Goal: Task Accomplishment & Management: Complete application form

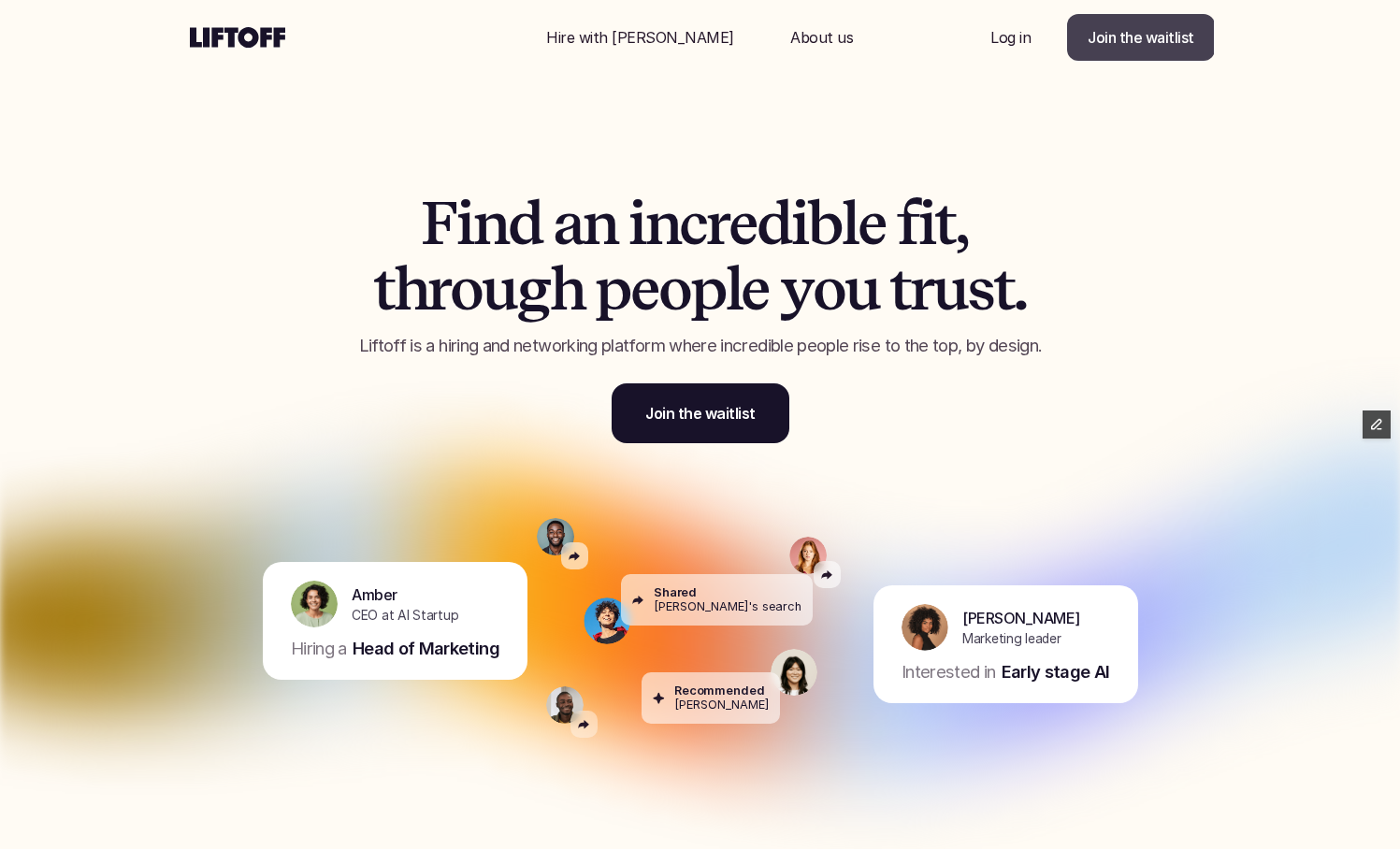
click at [1183, 42] on p "Join the waitlist" at bounding box center [1141, 37] width 107 height 23
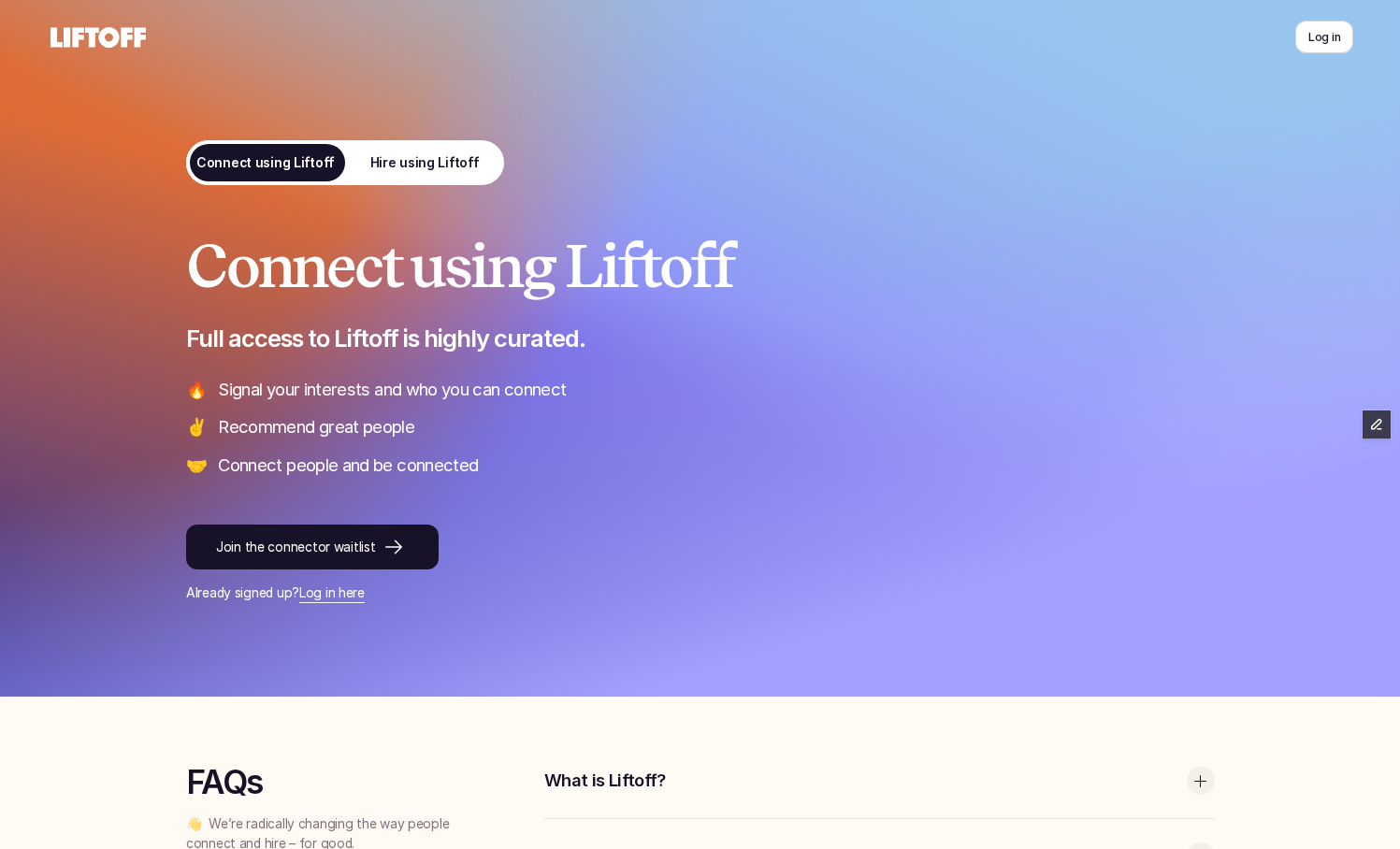
click at [428, 180] on link "Hire using Liftoff" at bounding box center [424, 162] width 159 height 45
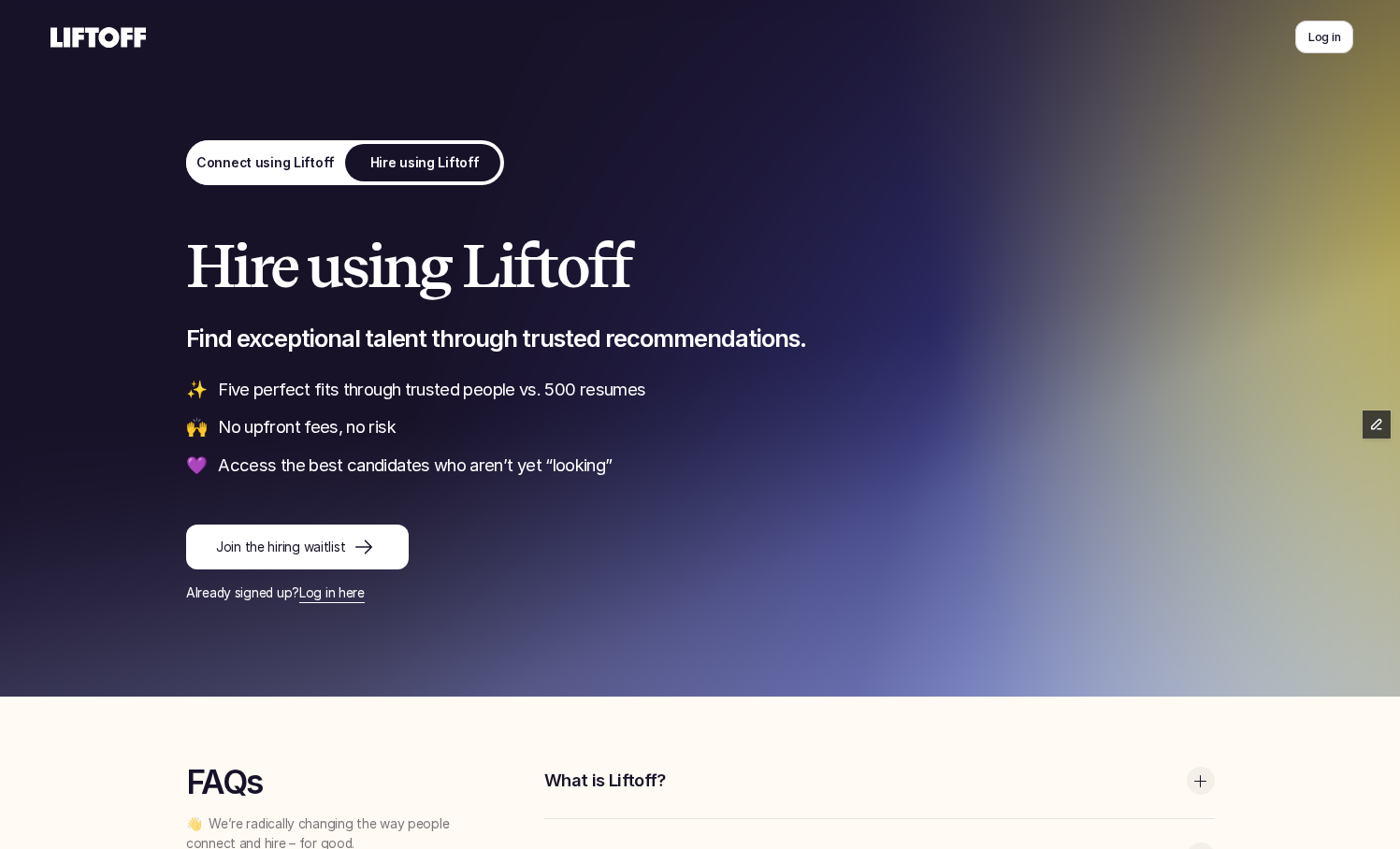
click at [296, 147] on link "Connect using Liftoff" at bounding box center [266, 162] width 159 height 45
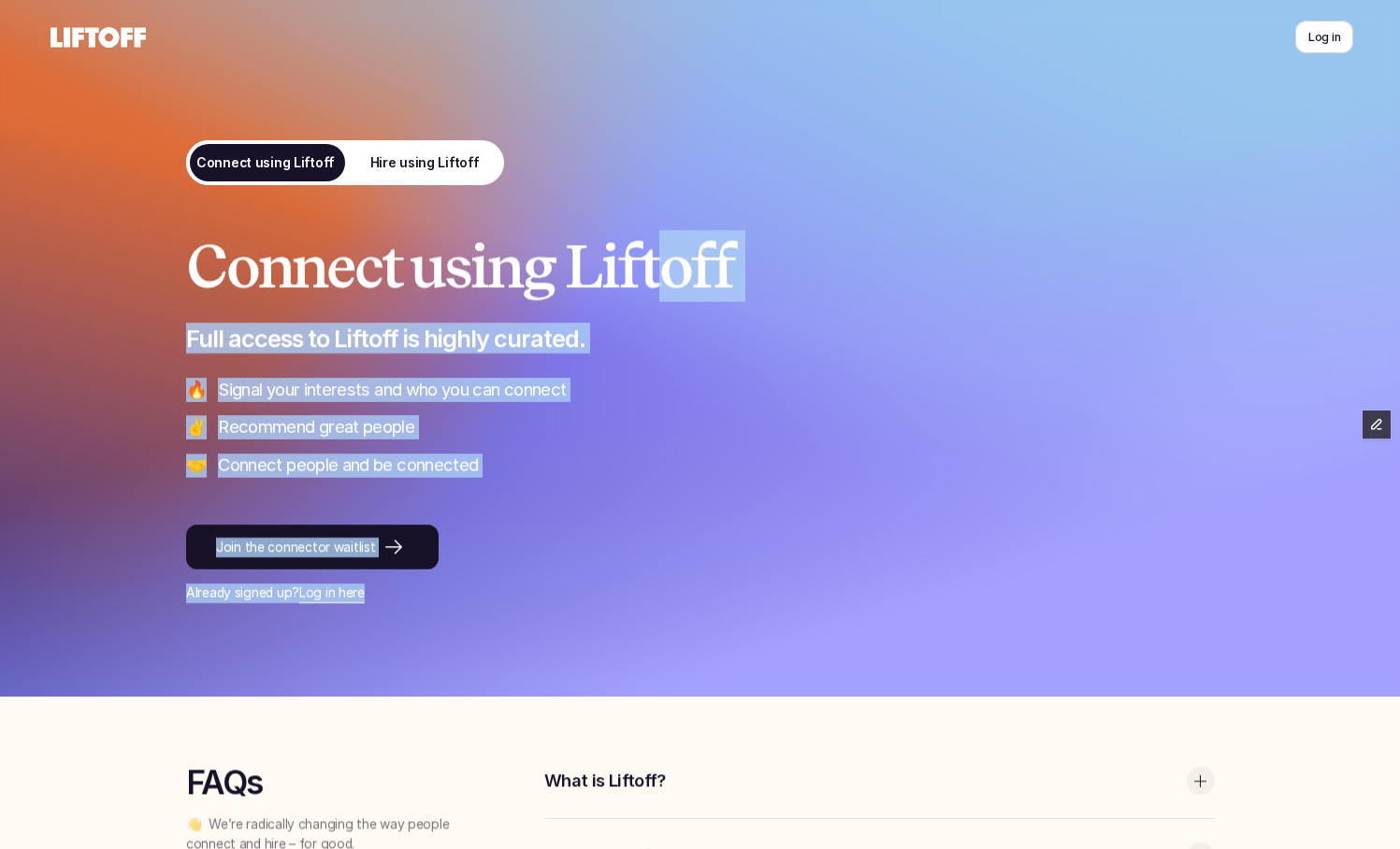
drag, startPoint x: 595, startPoint y: 584, endPoint x: 675, endPoint y: 246, distance: 347.3
click at [673, 247] on div "Connect using Liftoff Full access to Liftoff is highly curated. 🔥 Signal your i…" at bounding box center [700, 418] width 1028 height 370
click at [675, 246] on h1 "Connect using Liftoff" at bounding box center [700, 266] width 1028 height 65
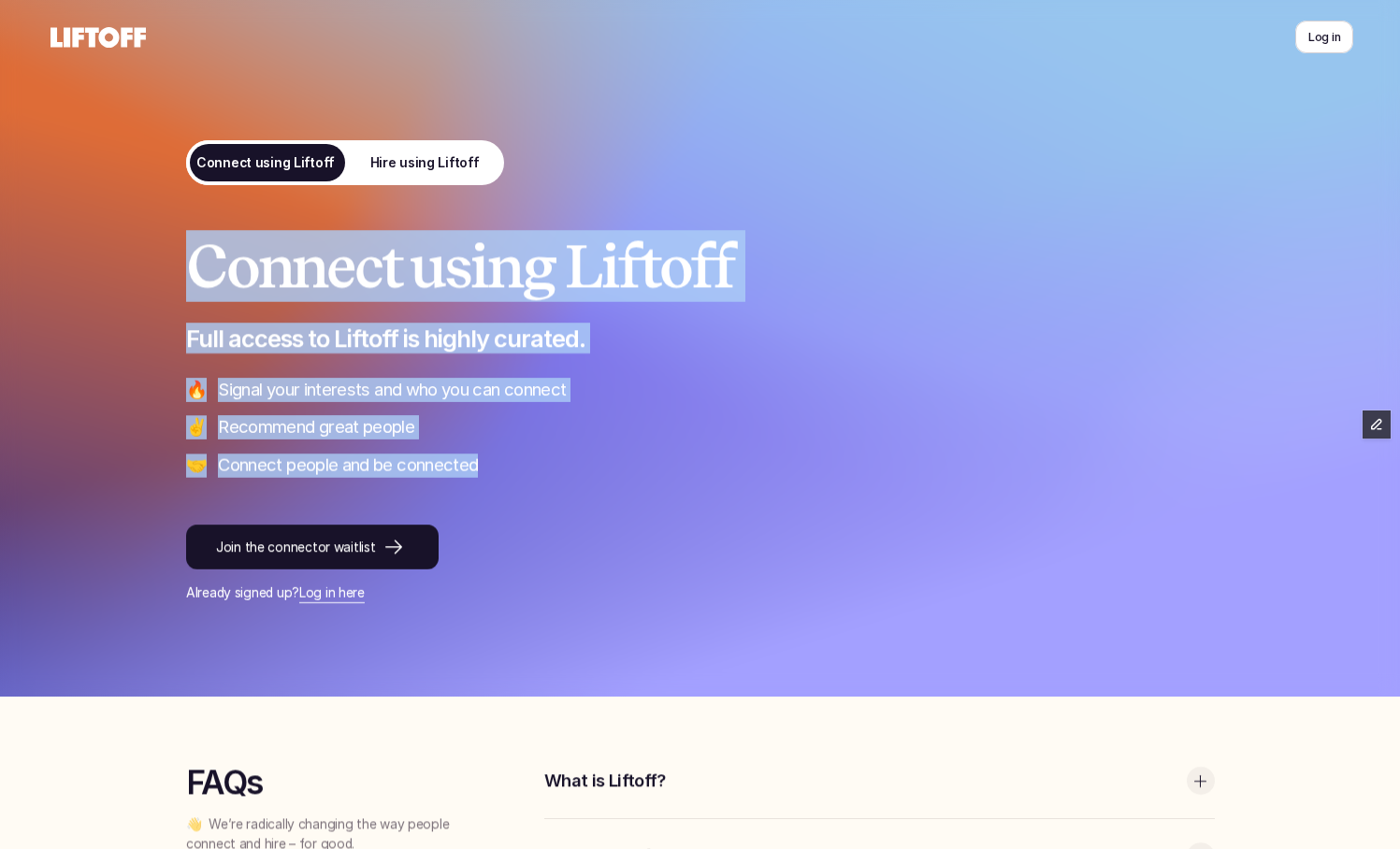
drag, startPoint x: 647, startPoint y: 203, endPoint x: 659, endPoint y: 482, distance: 279.3
click at [659, 480] on div "Connect using Liftoff Full access to Liftoff is highly curated. 🔥 Signal your i…" at bounding box center [700, 348] width 1123 height 696
click at [659, 482] on div "Connect using Liftoff Full access to Liftoff is highly curated. 🔥 Signal your i…" at bounding box center [700, 418] width 1028 height 370
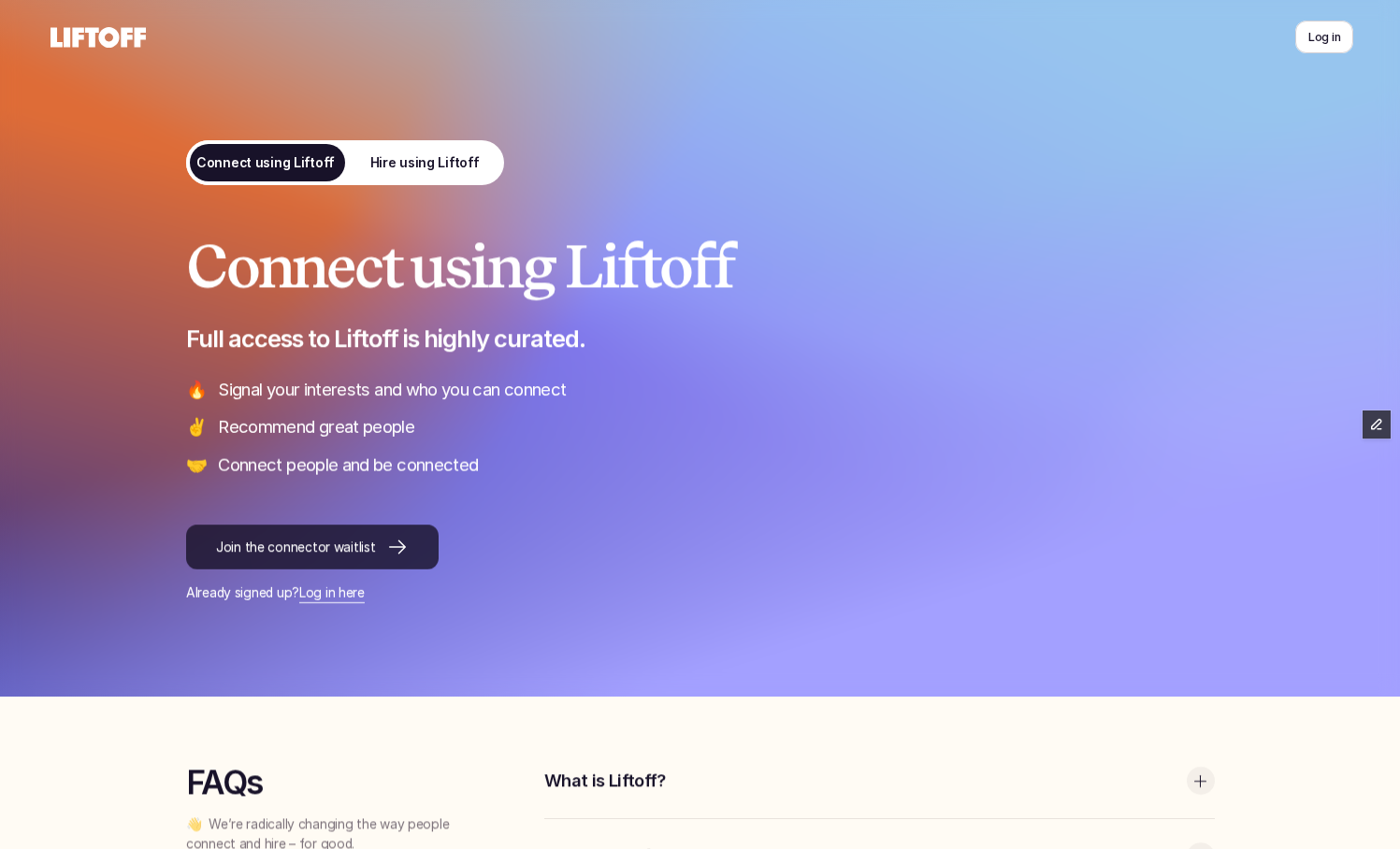
click at [375, 546] on div at bounding box center [391, 547] width 34 height 23
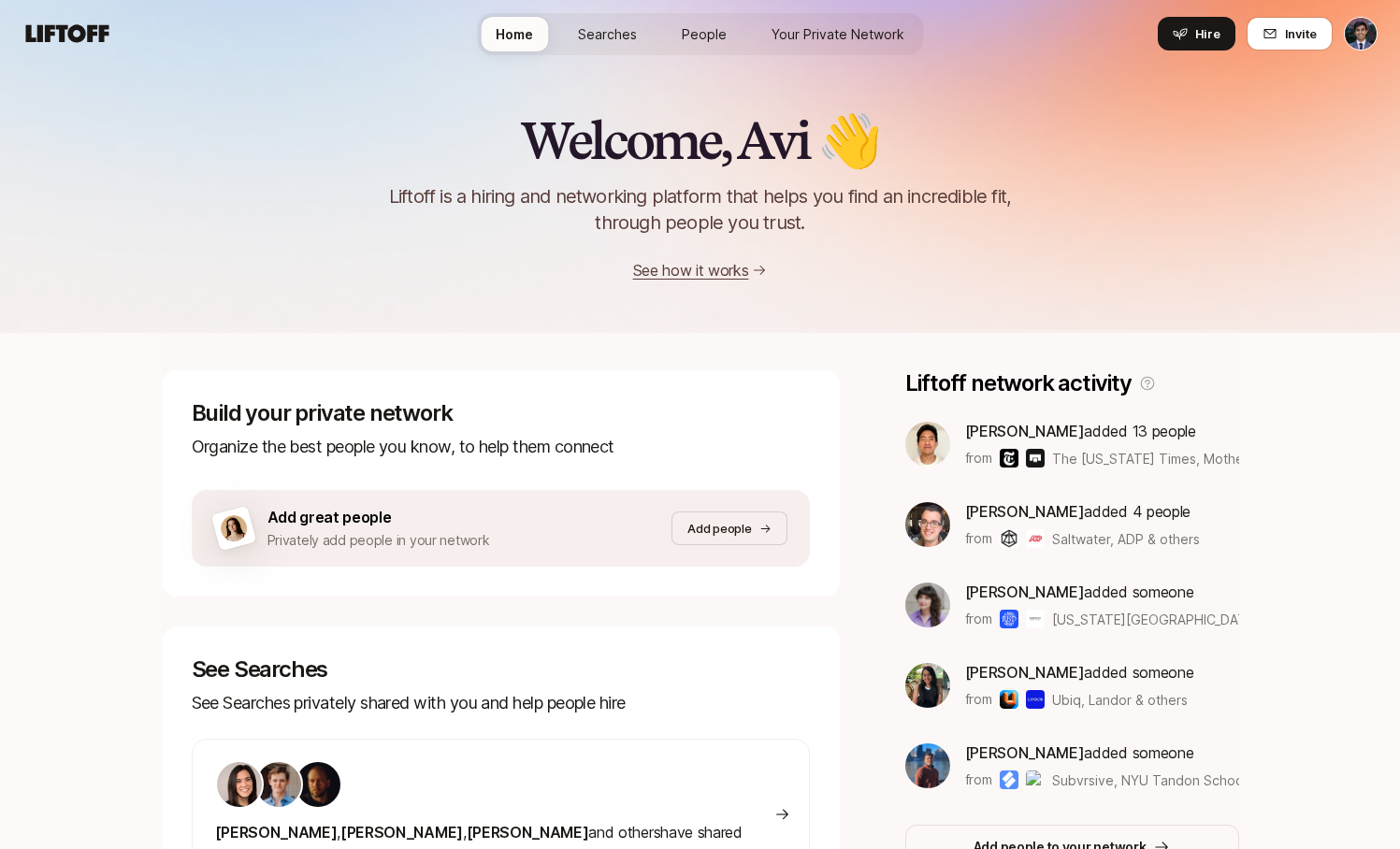
click at [1369, 29] on html "Home Searches People Your Private Network Hire Home Searches People Your Privat…" at bounding box center [700, 424] width 1400 height 849
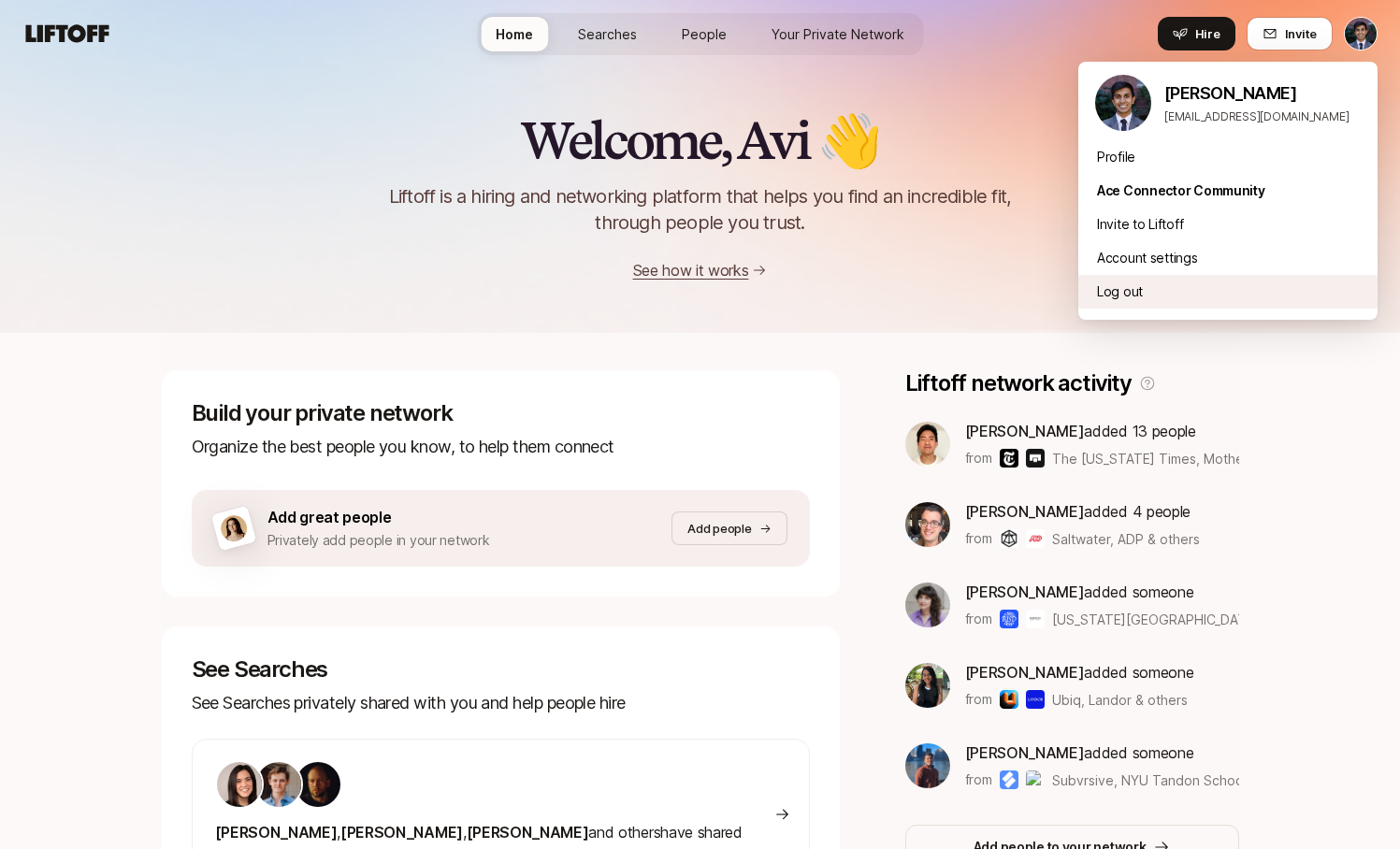
click at [1119, 293] on div "Log out" at bounding box center [1228, 291] width 299 height 34
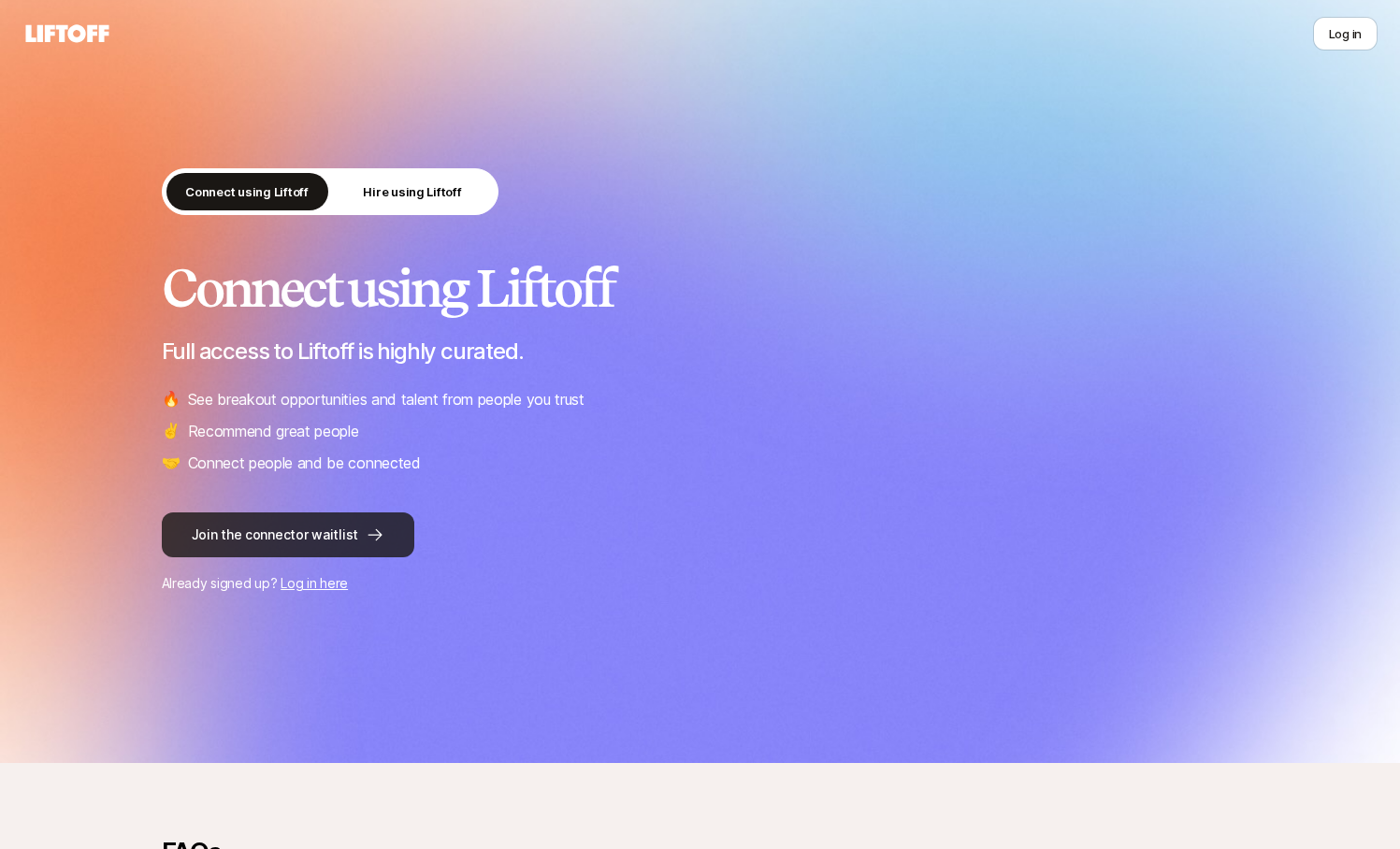
click at [343, 534] on button "Join the connector waitlist" at bounding box center [287, 534] width 253 height 45
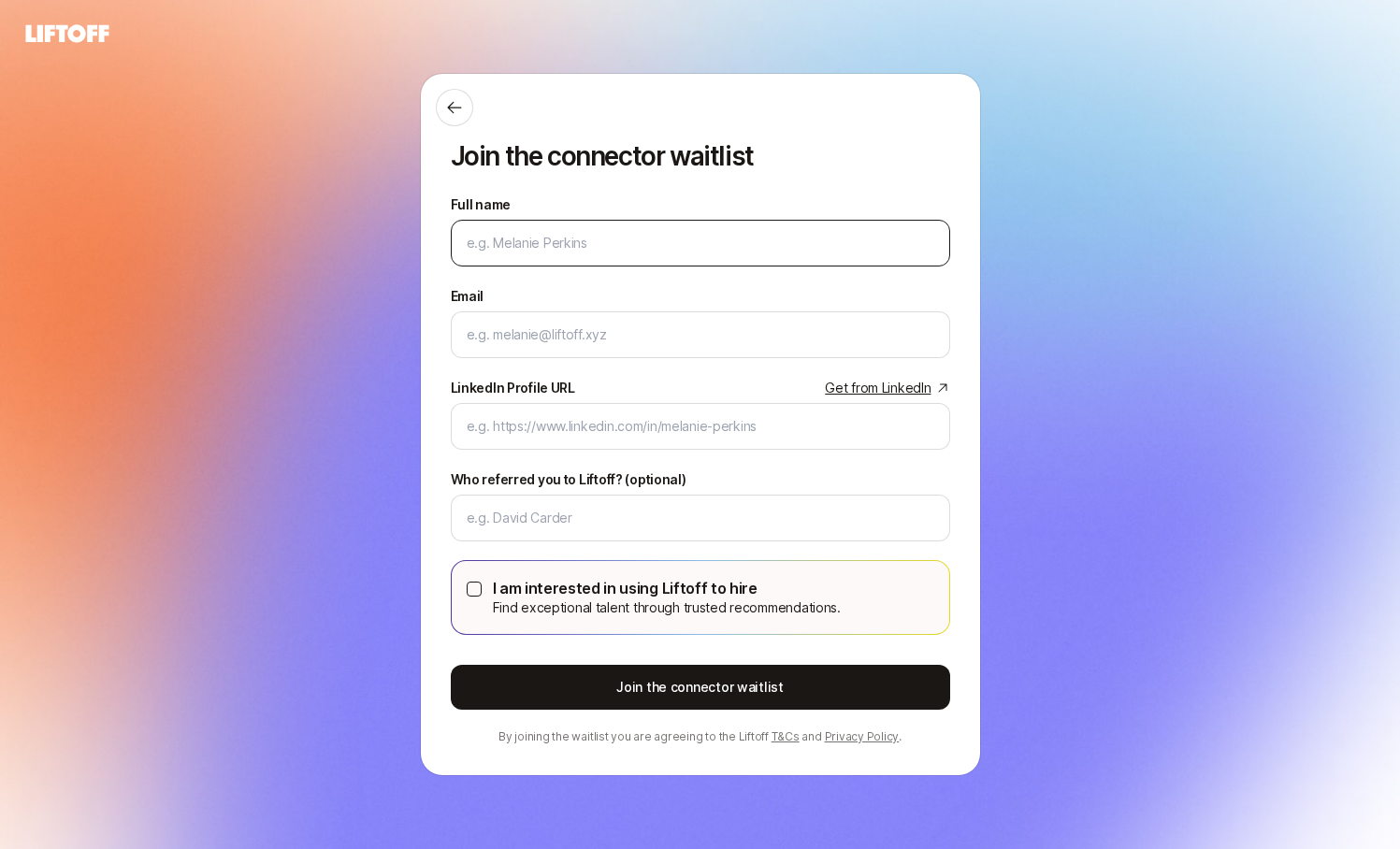
click at [586, 254] on div at bounding box center [700, 243] width 499 height 47
click at [586, 254] on input "Full name" at bounding box center [700, 243] width 468 height 23
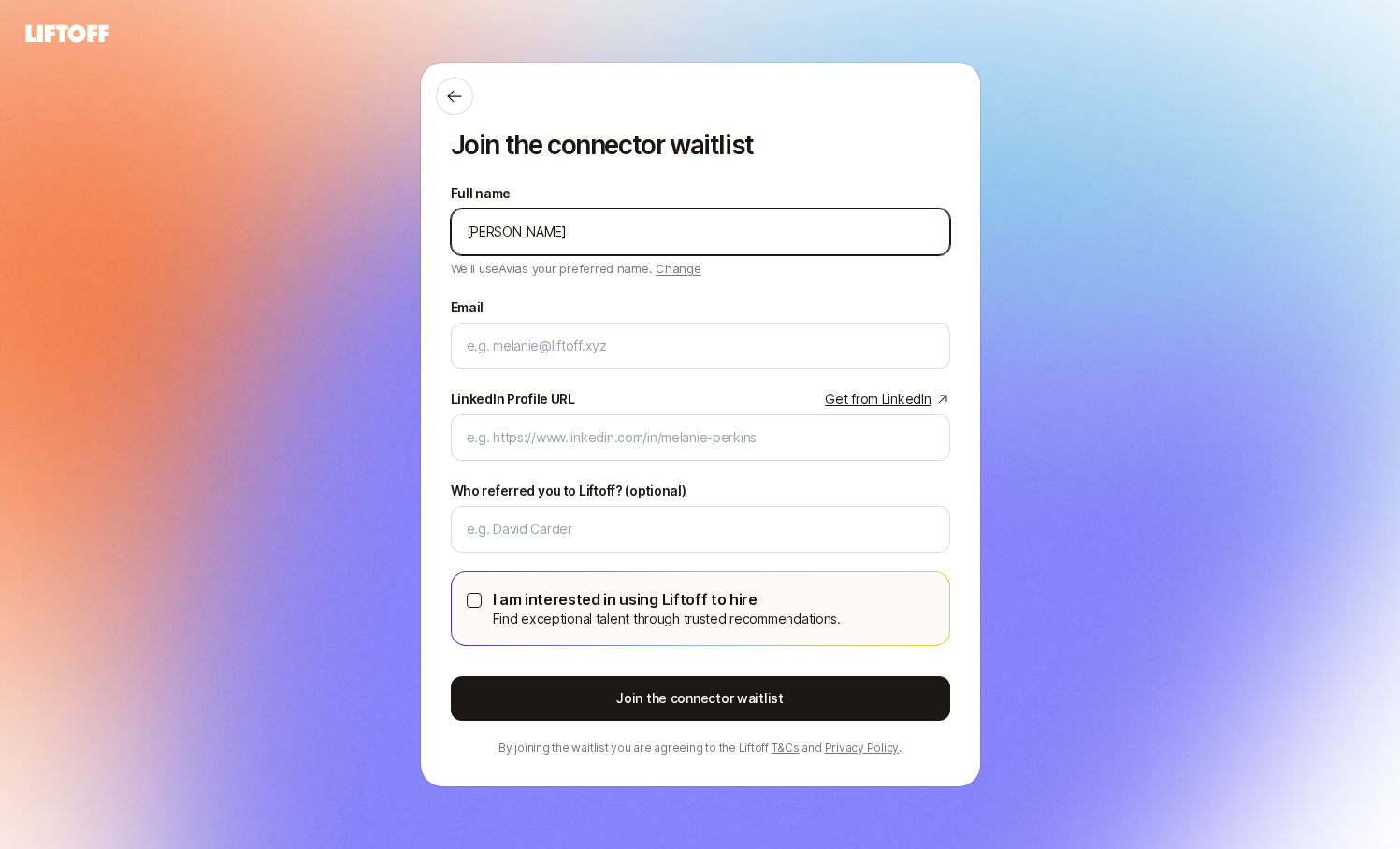
type input "Avi Saraf"
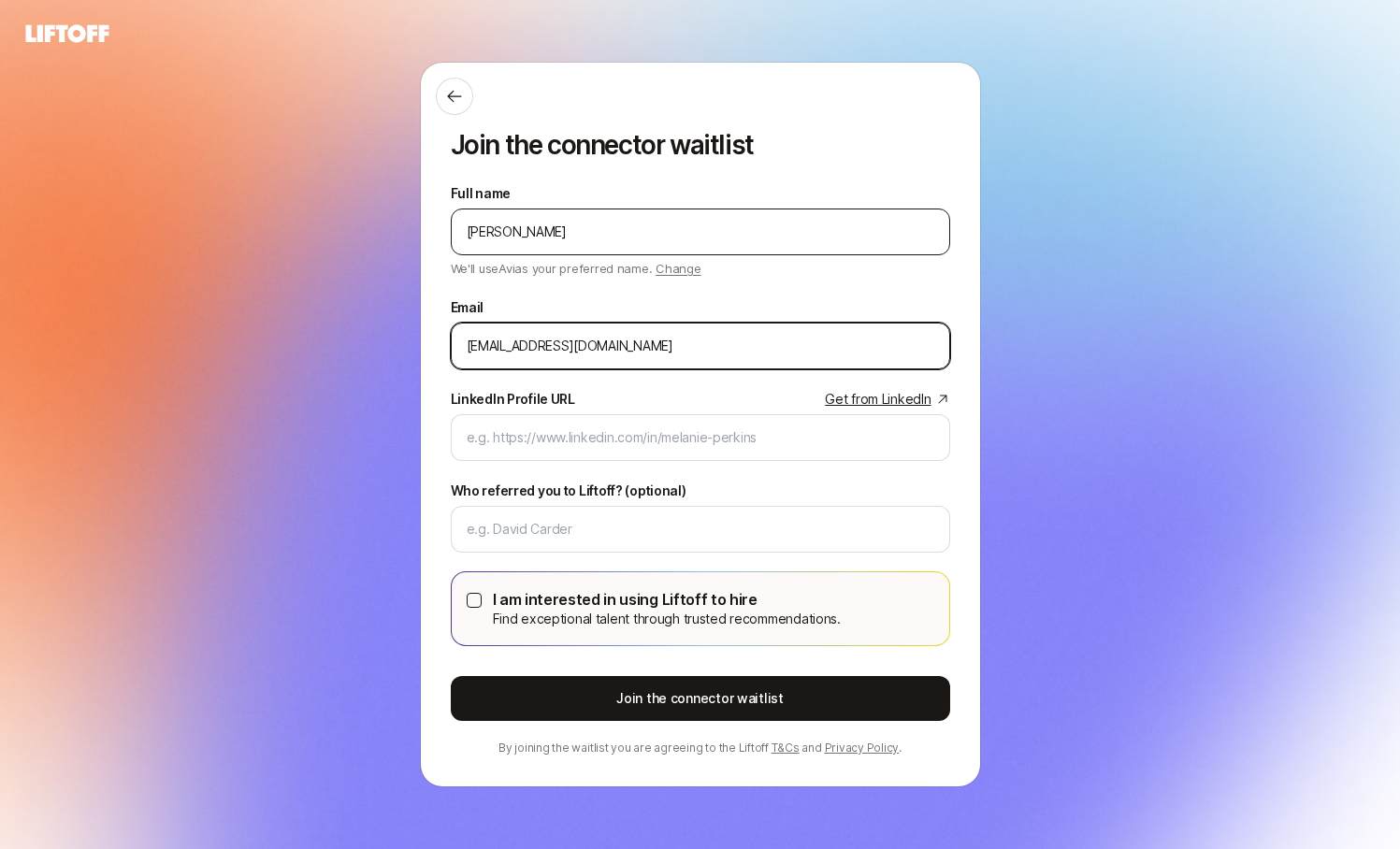
type input "avi+test1@liftoff.xyz"
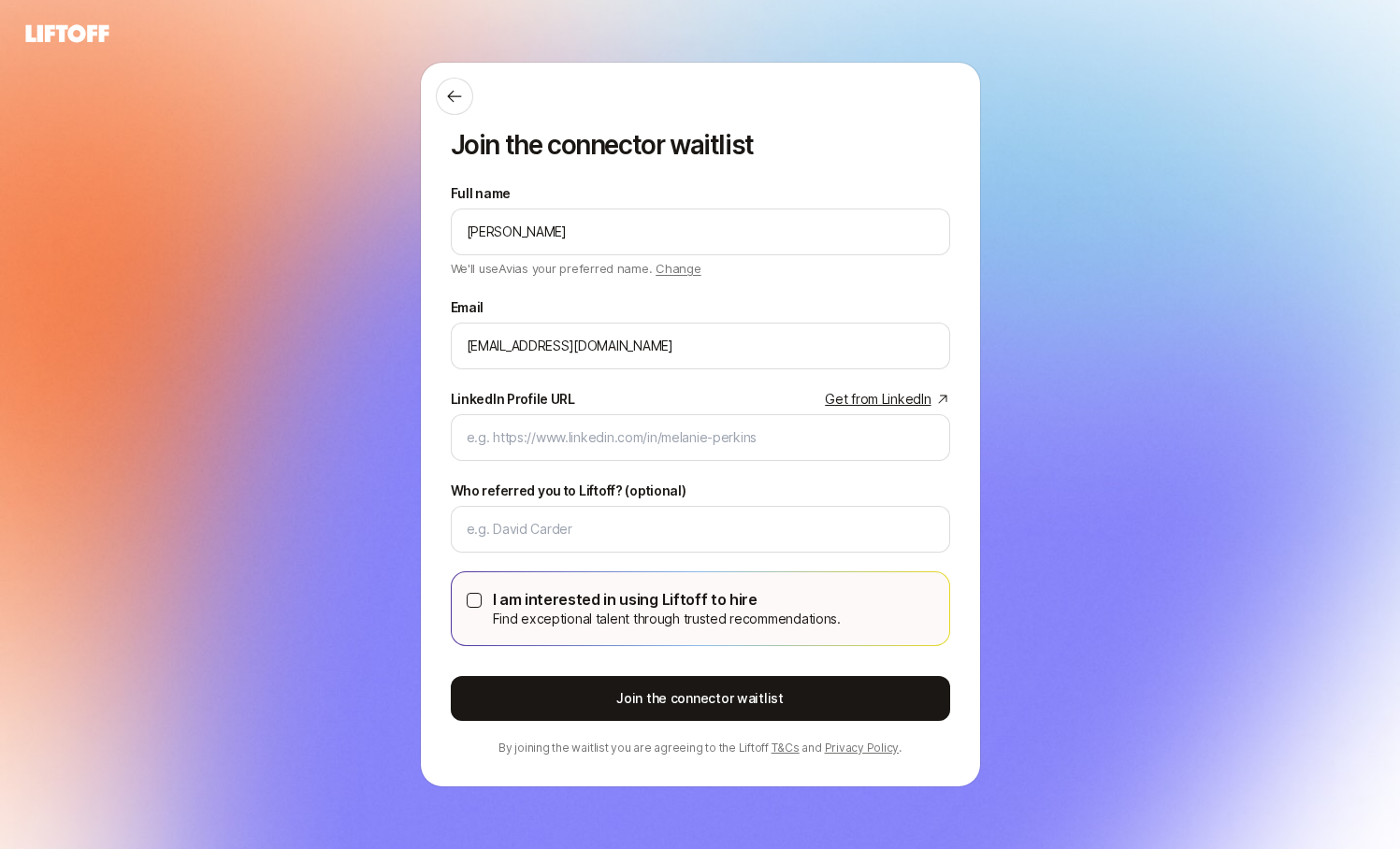
click at [874, 401] on link "Get from LinkedIn" at bounding box center [887, 399] width 125 height 23
click at [610, 429] on input "LinkedIn Profile URL Get from LinkedIn" at bounding box center [700, 437] width 468 height 23
paste input "https://www.linkedin.com/in/avisaraf/"
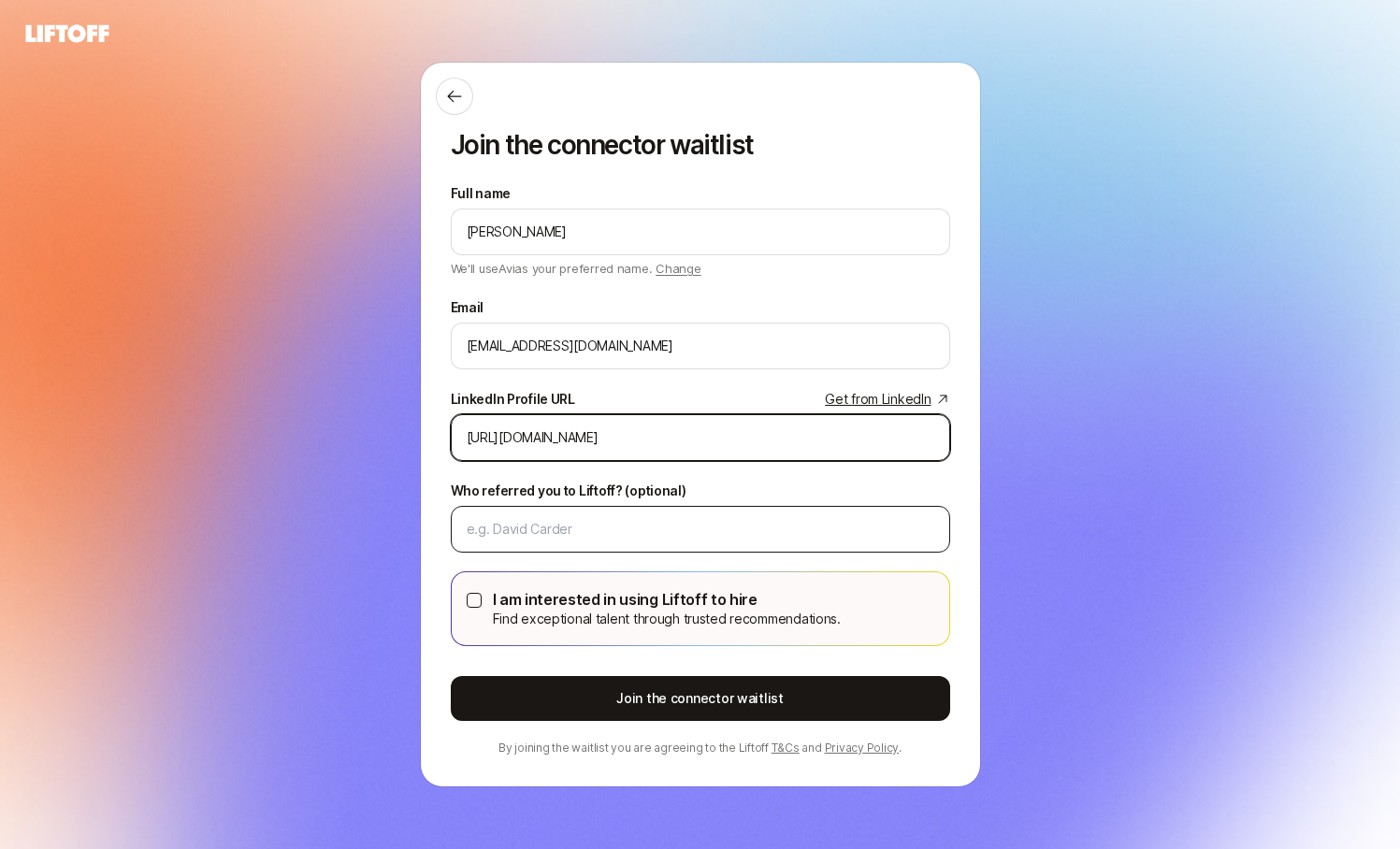
type input "https://www.linkedin.com/in/avisaraf/"
click at [582, 515] on div at bounding box center [700, 529] width 499 height 47
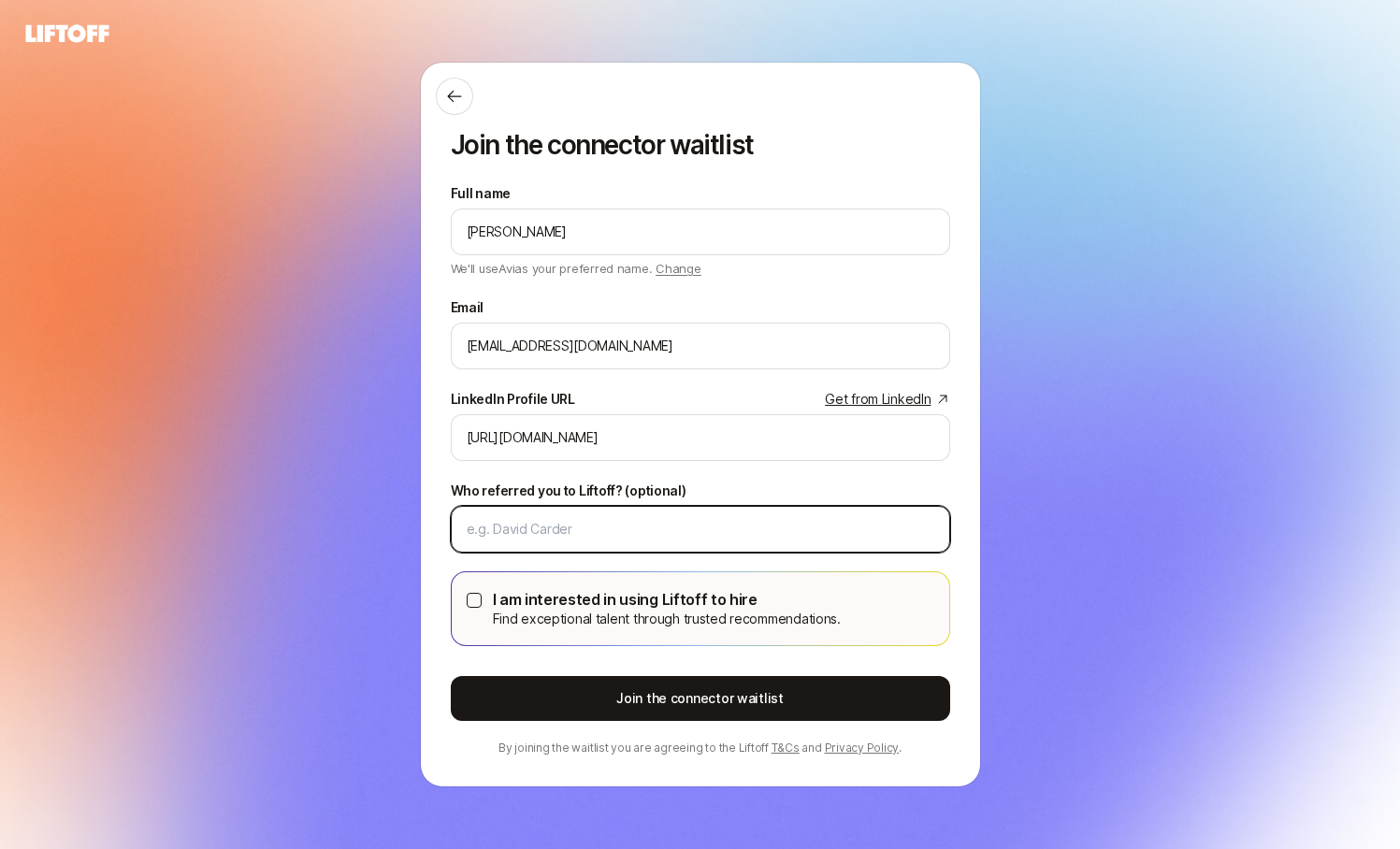
click at [604, 539] on input "Who referred you to Liftoff? (optional)" at bounding box center [700, 529] width 468 height 23
click at [356, 497] on div "Join the connector waitlist Full name Avi Saraf We'll use Avi as your preferred…" at bounding box center [700, 424] width 1400 height 744
click at [475, 602] on button "I am interested in using Liftoff to hire Find exceptional talent through truste…" at bounding box center [474, 599] width 15 height 15
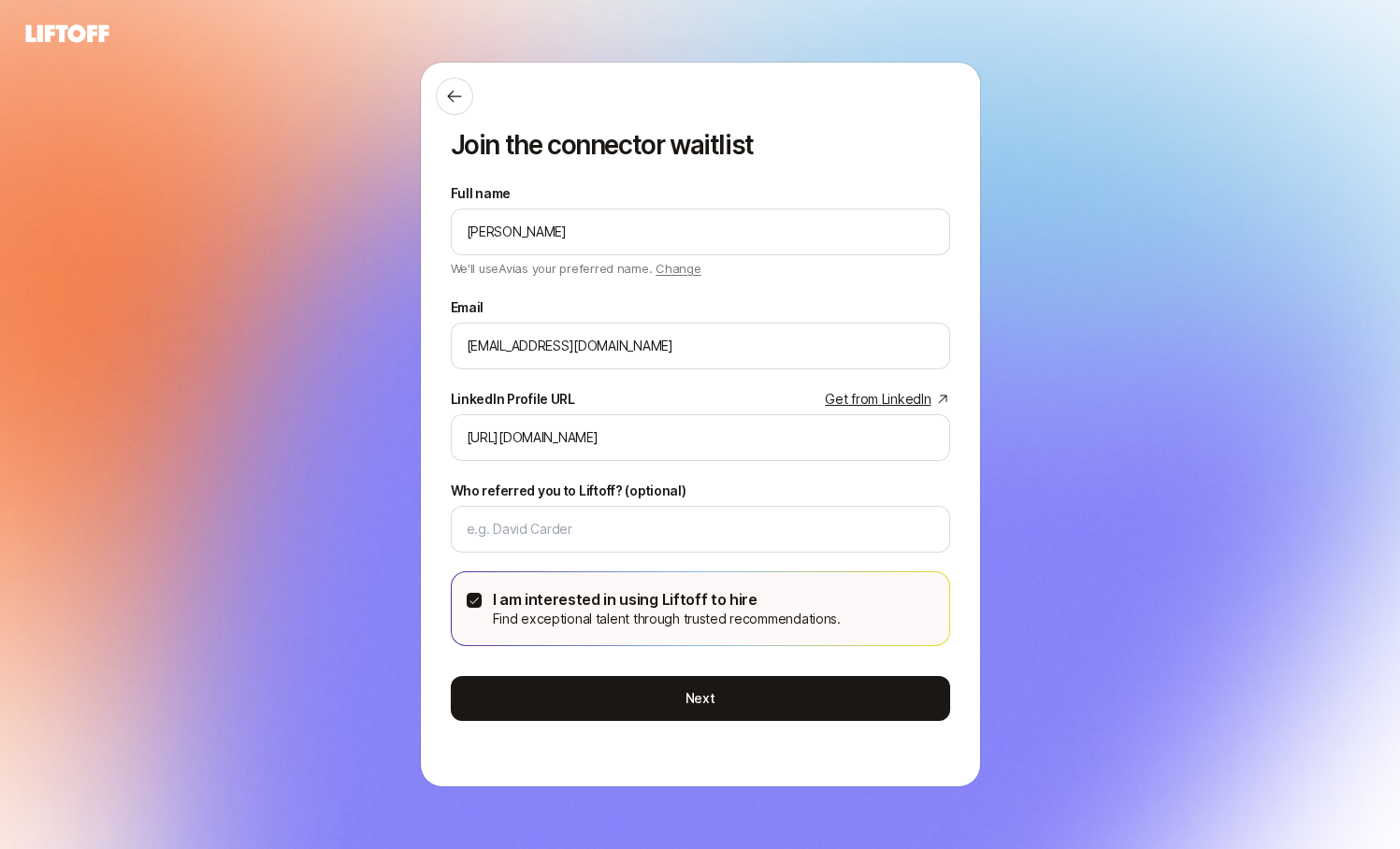
click at [477, 599] on button "I am interested in using Liftoff to hire Find exceptional talent through truste…" at bounding box center [474, 599] width 15 height 15
click at [464, 603] on label "I am interested in using Liftoff to hire Find exceptional talent through truste…" at bounding box center [700, 609] width 497 height 73
click at [467, 603] on button "I am interested in using Liftoff to hire Find exceptional talent through truste…" at bounding box center [474, 599] width 15 height 15
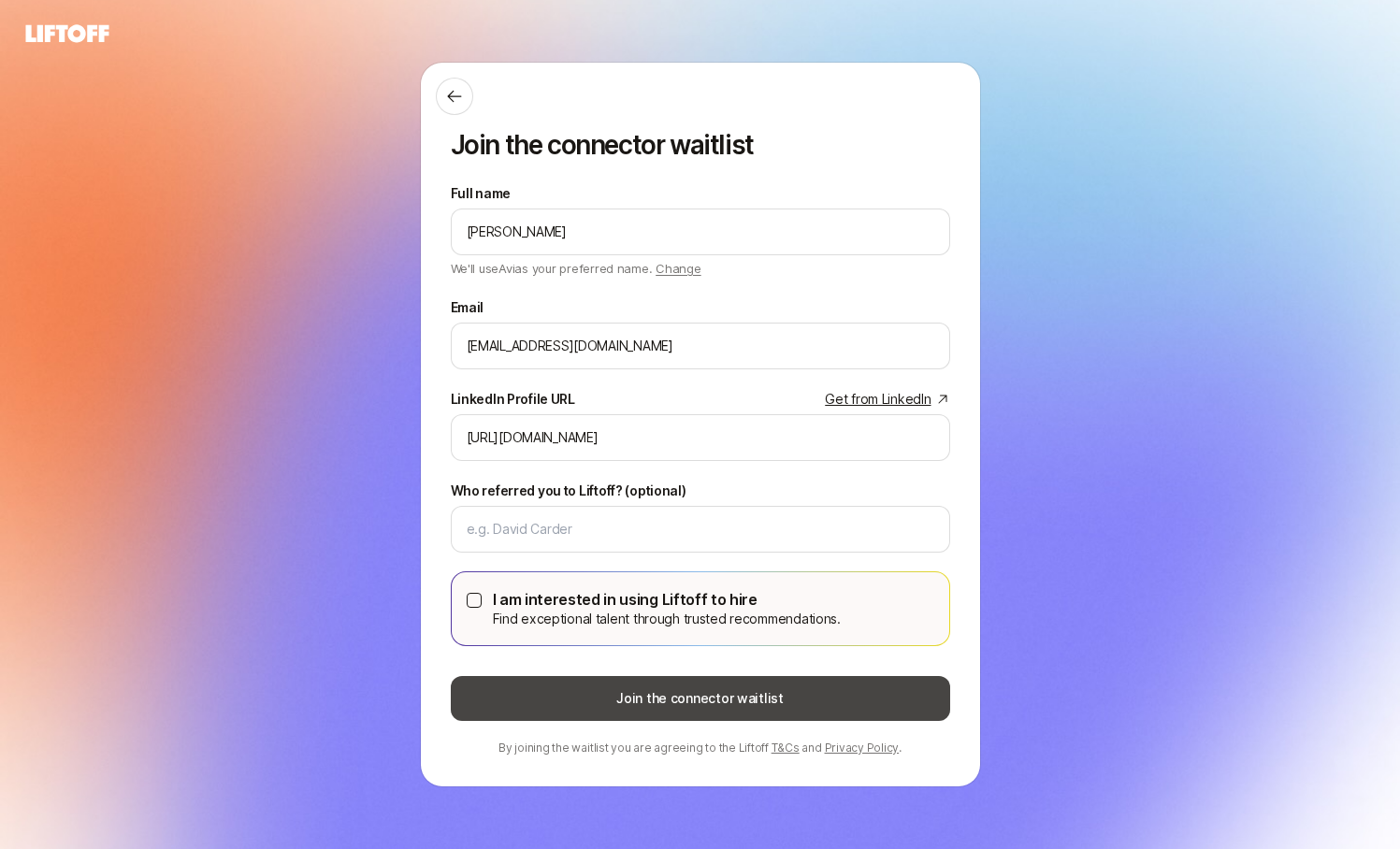
click at [731, 695] on button "Join the connector waitlist" at bounding box center [700, 697] width 499 height 45
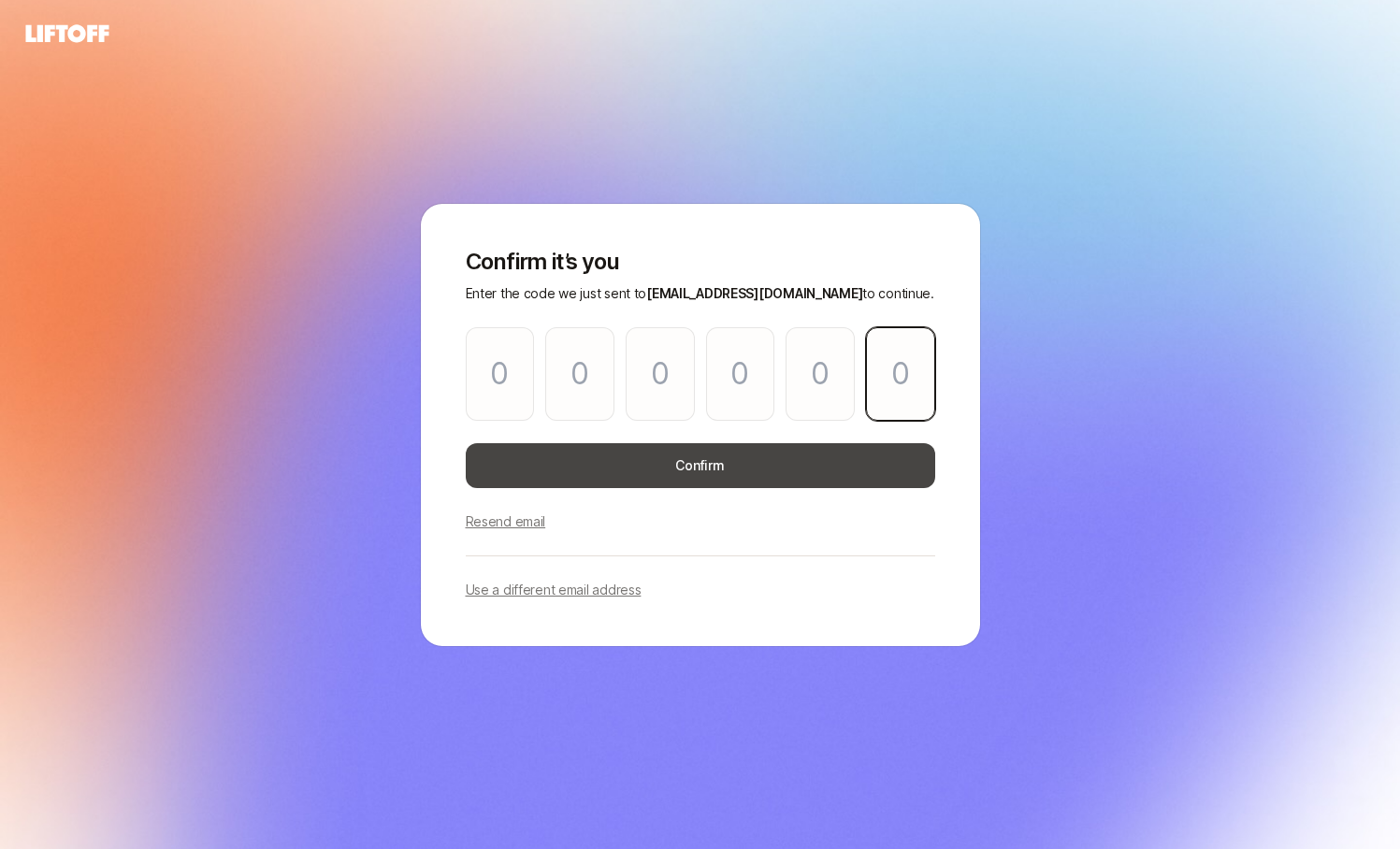
paste input "1"
type input "7"
type input "9"
type input "1"
type input "4"
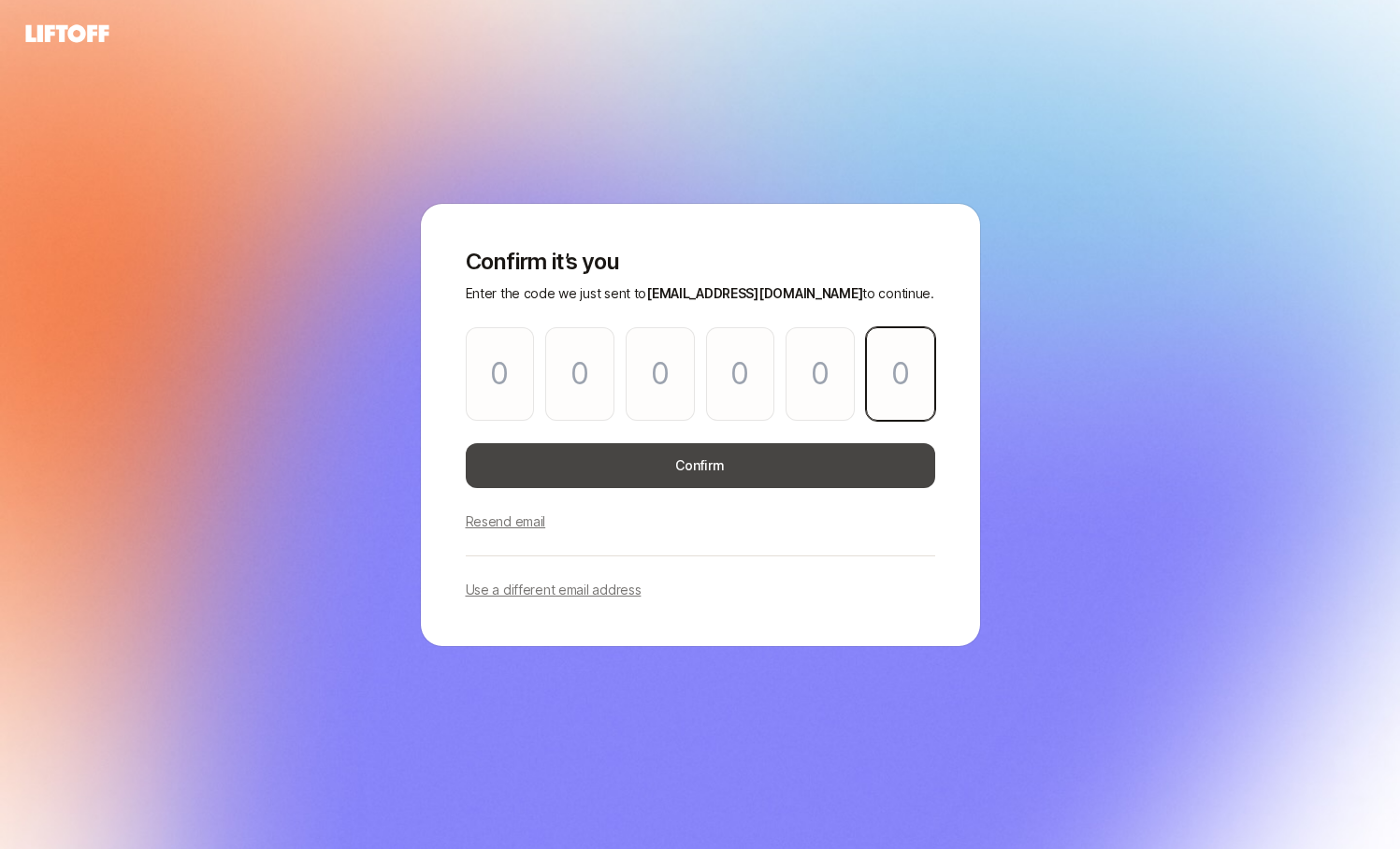
type input "8"
type input "1"
click at [733, 474] on button "Confirm" at bounding box center [700, 465] width 470 height 45
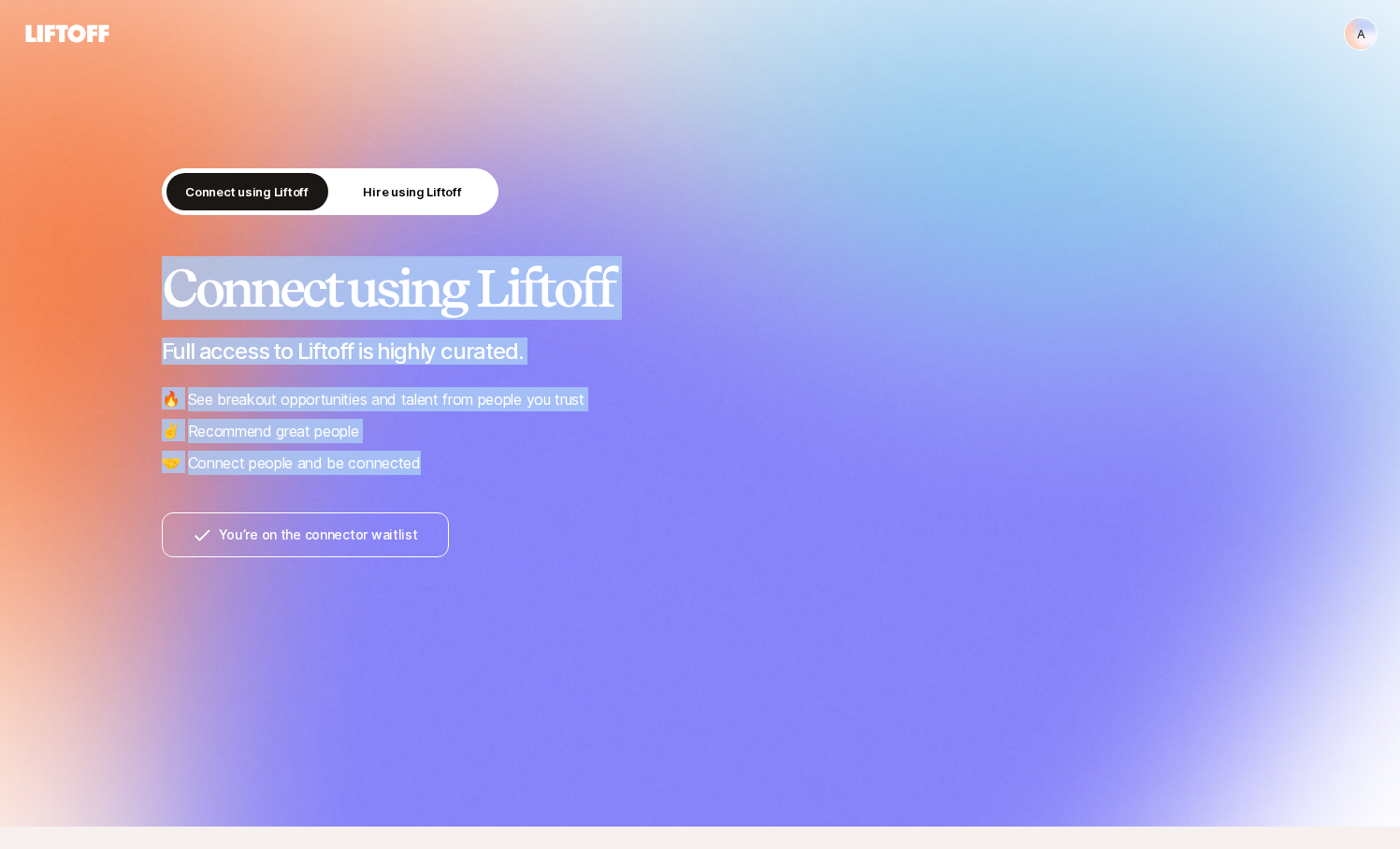
drag, startPoint x: 483, startPoint y: 479, endPoint x: 616, endPoint y: 170, distance: 336.4
click at [614, 172] on div "Connect using Liftoff Hire using Liftoff Connect using Liftoff Full access to L…" at bounding box center [700, 363] width 1077 height 389
click at [616, 170] on div "Connect using Liftoff Hire using Liftoff" at bounding box center [700, 195] width 1077 height 54
drag, startPoint x: 598, startPoint y: 205, endPoint x: 547, endPoint y: 466, distance: 265.9
click at [548, 464] on div "Connect using Liftoff Hire using Liftoff Connect using Liftoff Full access to L…" at bounding box center [700, 363] width 1077 height 389
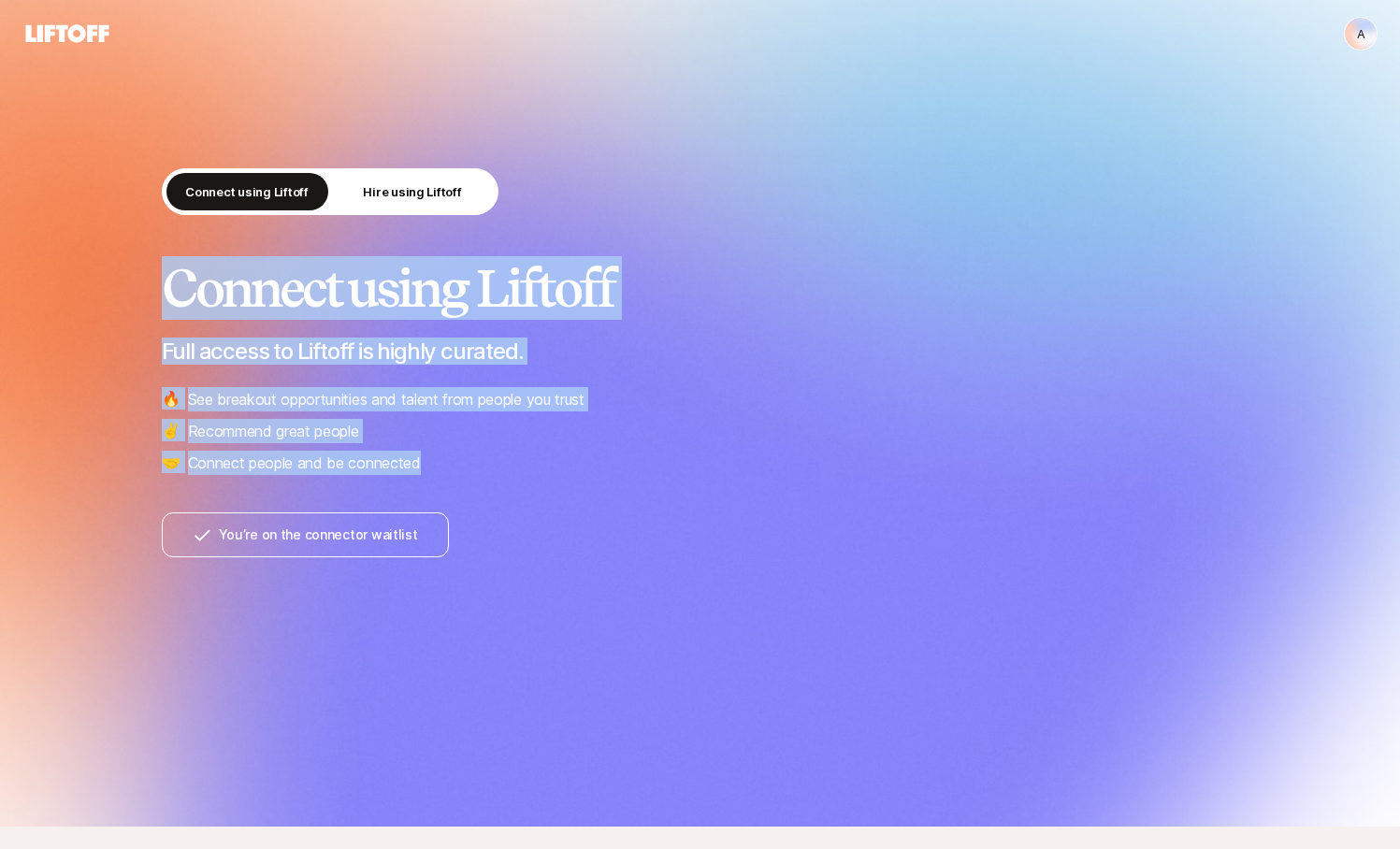
click at [547, 466] on li "🤝 Connect people and be connected" at bounding box center [700, 463] width 1077 height 25
drag, startPoint x: 114, startPoint y: 597, endPoint x: 8, endPoint y: 30, distance: 576.8
click at [8, 30] on div "A A Connect using Liftoff Hire using Liftoff Connect using Liftoff Full access …" at bounding box center [700, 674] width 1400 height 1347
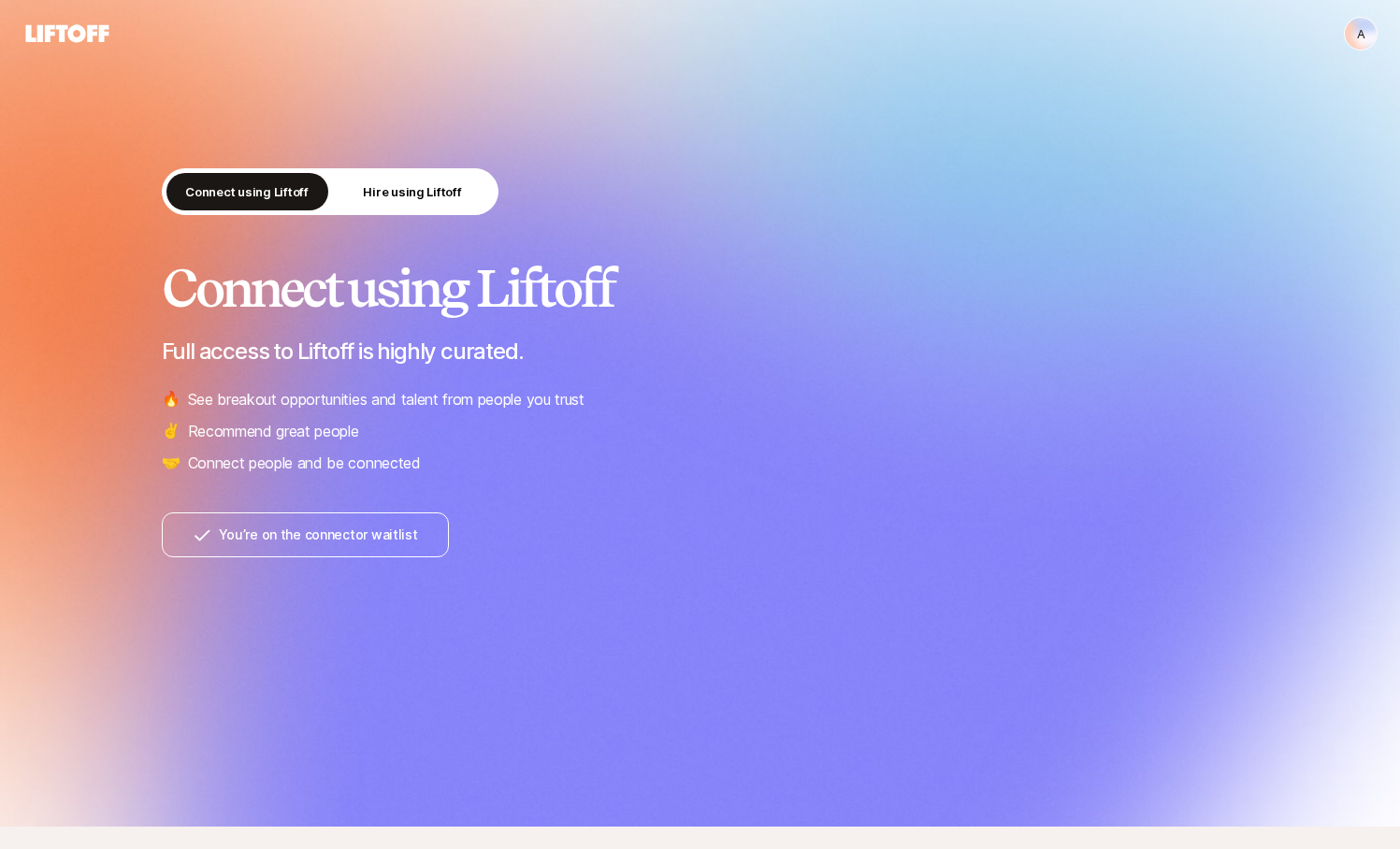
click at [76, 227] on div "Connect using Liftoff Hire using Liftoff Connect using Liftoff Full access to L…" at bounding box center [700, 413] width 1400 height 826
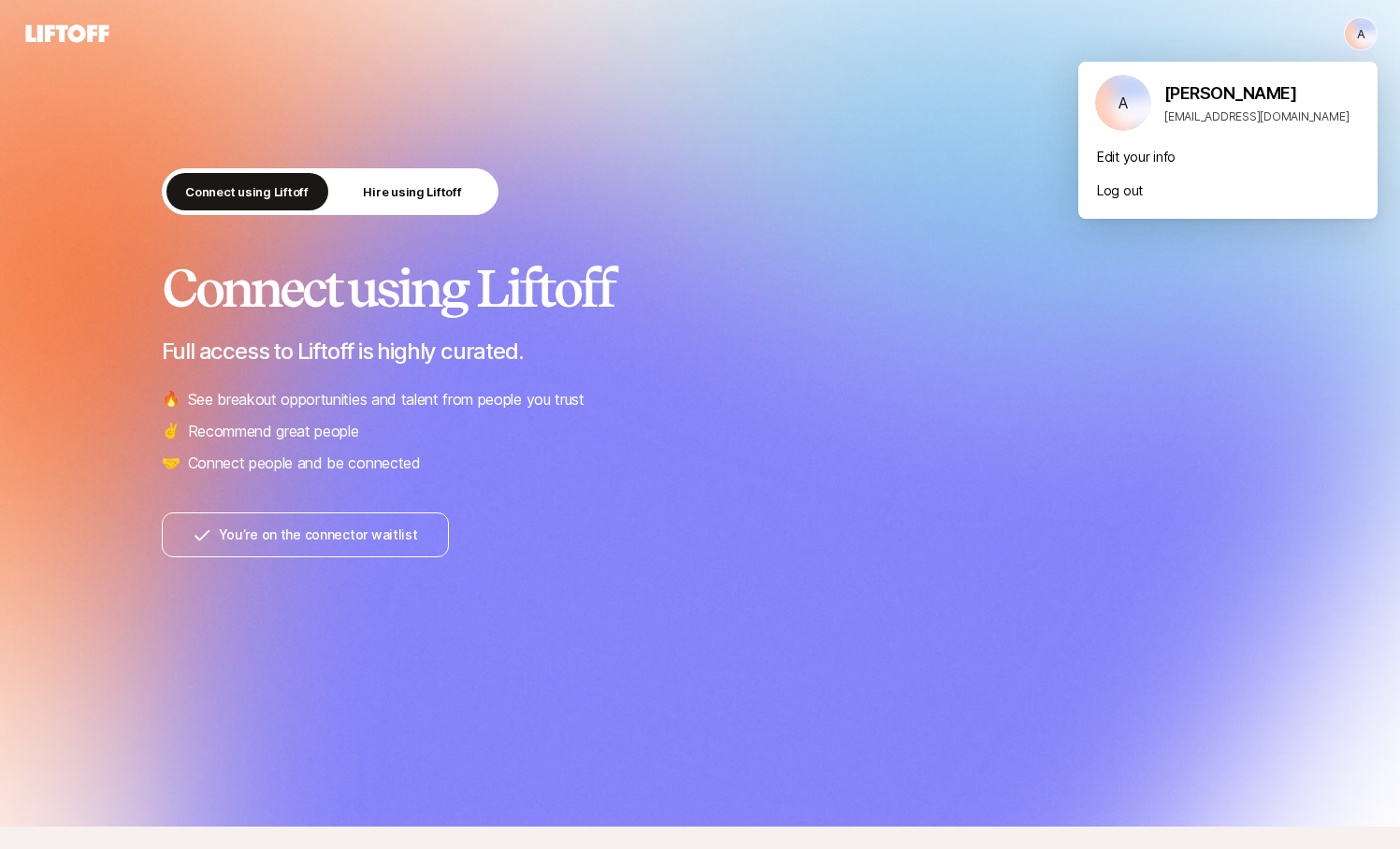
click at [1357, 36] on html "A A Connect using Liftoff Hire using Liftoff Connect using Liftoff Full access …" at bounding box center [700, 424] width 1400 height 849
click at [1186, 106] on div "Avi Saraf avi+test1@liftoff.xyz" at bounding box center [1263, 102] width 198 height 45
click at [1010, 88] on html "A A Connect using Liftoff Hire using Liftoff Connect using Liftoff Full access …" at bounding box center [700, 424] width 1400 height 849
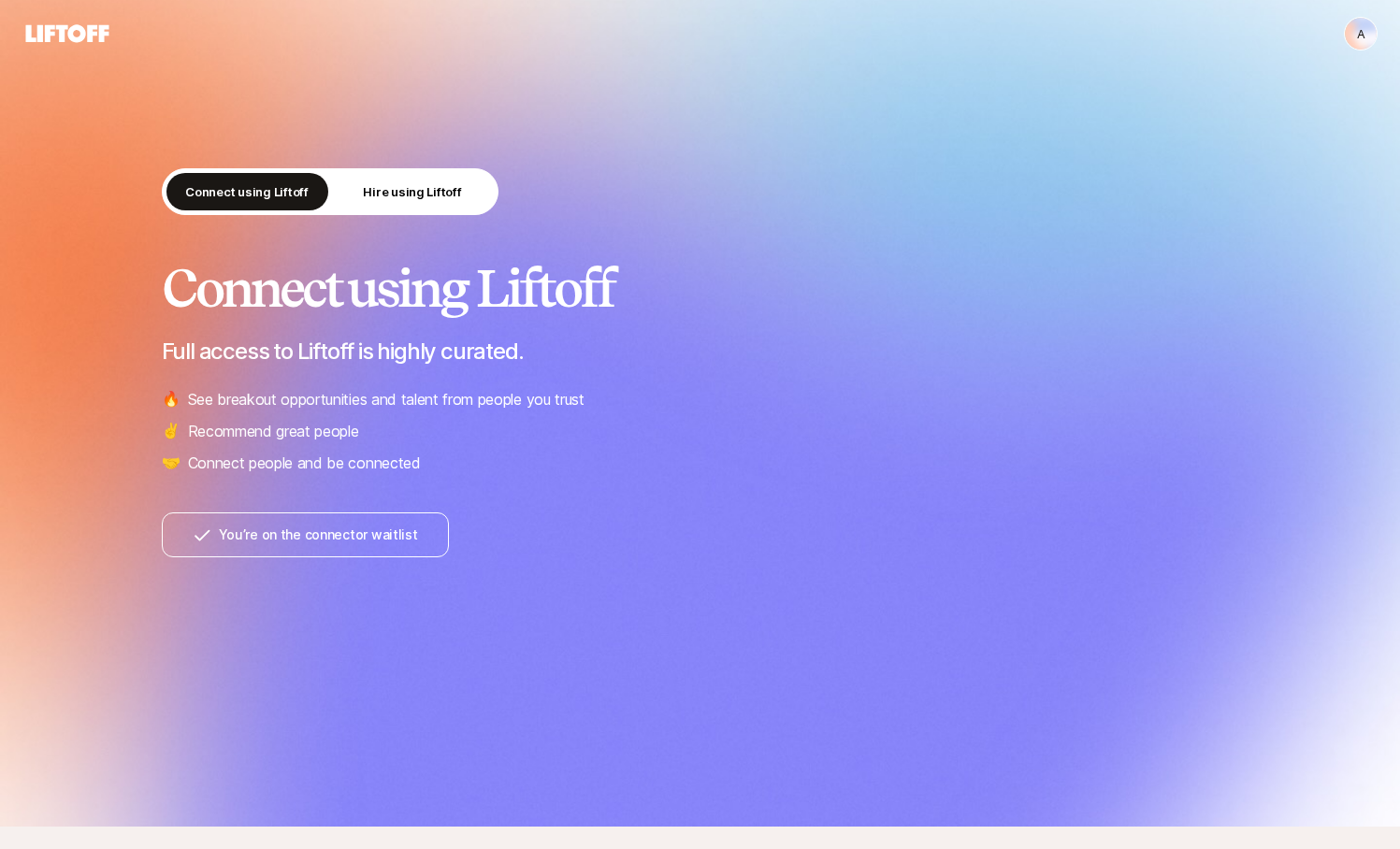
click at [77, 32] on icon at bounding box center [67, 34] width 90 height 26
click at [76, 31] on icon at bounding box center [67, 34] width 90 height 26
click at [591, 365] on div "Connect using Liftoff Full access to Liftoff is highly curated. 🔥 See breakout …" at bounding box center [700, 367] width 1077 height 215
